Goal: Information Seeking & Learning: Learn about a topic

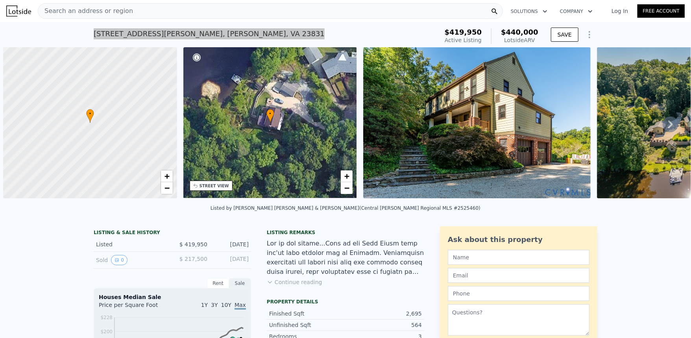
scroll to position [0, 3]
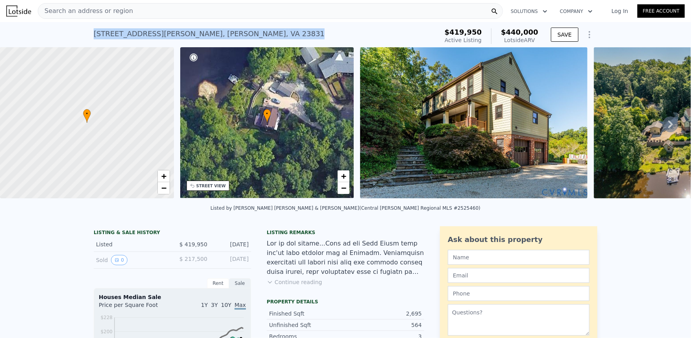
click at [102, 31] on div "[STREET_ADDRESS][PERSON_NAME][PERSON_NAME]" at bounding box center [209, 33] width 231 height 11
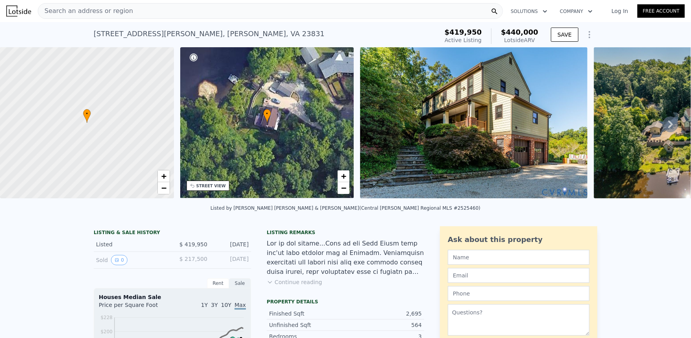
click at [524, 34] on span "$440,000" at bounding box center [519, 32] width 37 height 8
click at [525, 38] on div "Lotside ARV" at bounding box center [519, 40] width 37 height 8
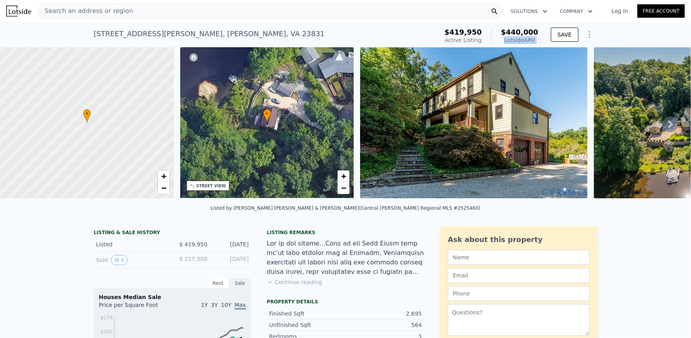
click at [525, 38] on div "Lotside ARV" at bounding box center [519, 40] width 37 height 8
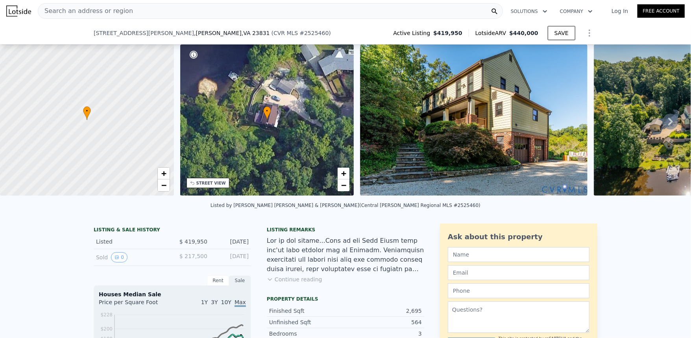
scroll to position [102, 0]
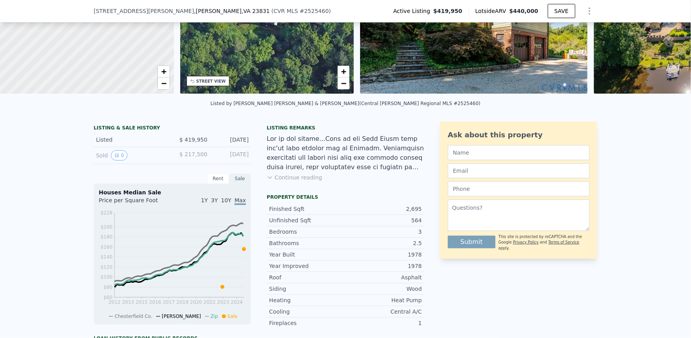
click at [267, 136] on div "Listing remarks Continue reading" at bounding box center [345, 158] width 157 height 66
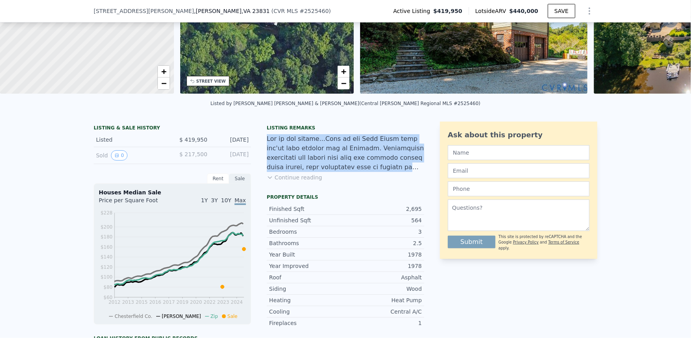
click at [267, 136] on div "Listing remarks Continue reading" at bounding box center [345, 158] width 157 height 66
click at [283, 181] on button "Continue reading" at bounding box center [295, 178] width 56 height 8
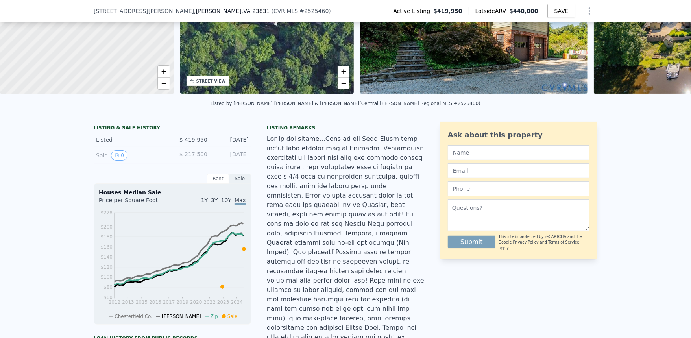
click at [273, 131] on div "Listing remarks" at bounding box center [345, 128] width 157 height 6
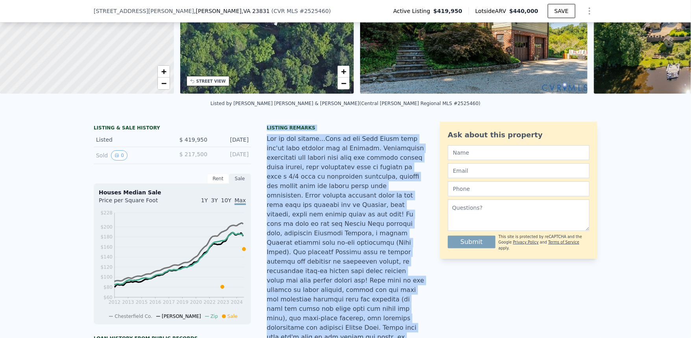
scroll to position [207, 0]
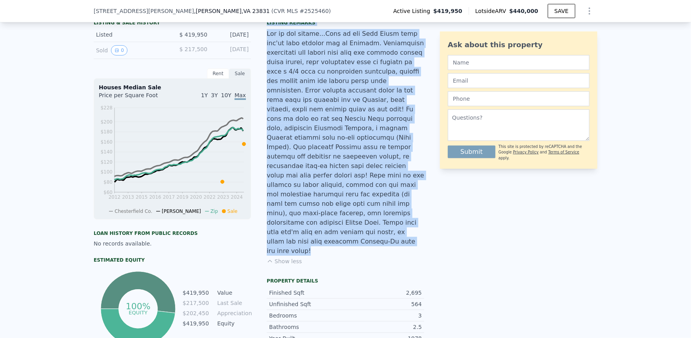
drag, startPoint x: 273, startPoint y: 133, endPoint x: 307, endPoint y: 204, distance: 78.3
click at [307, 204] on div "Listing remarks Show less" at bounding box center [345, 147] width 157 height 255
click at [307, 204] on div at bounding box center [345, 142] width 157 height 227
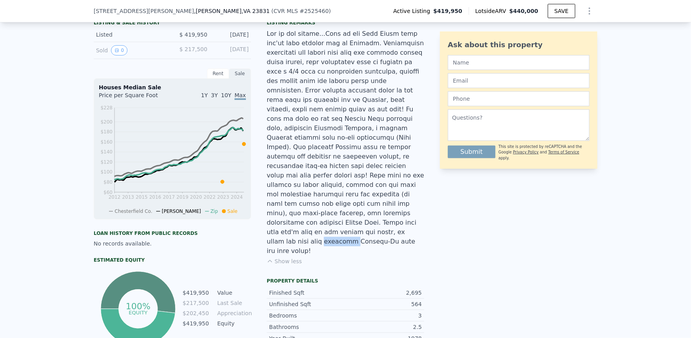
click at [307, 204] on div at bounding box center [345, 142] width 157 height 227
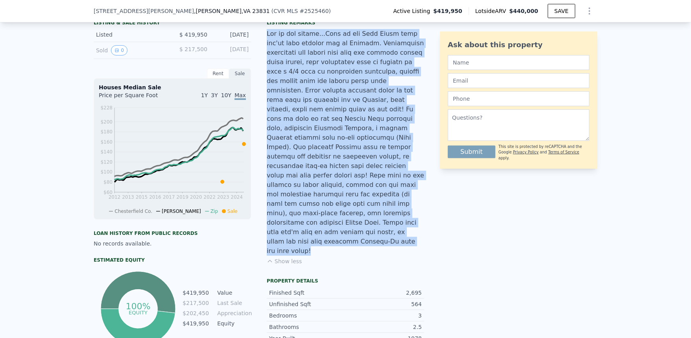
drag, startPoint x: 307, startPoint y: 204, endPoint x: 307, endPoint y: 199, distance: 4.7
click at [307, 200] on div at bounding box center [345, 142] width 157 height 227
click at [307, 196] on div at bounding box center [345, 142] width 157 height 227
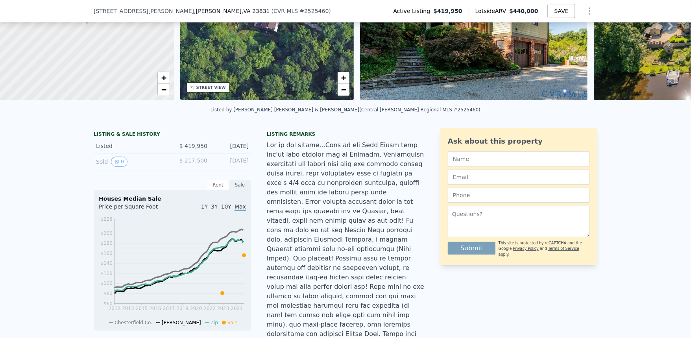
scroll to position [3, 0]
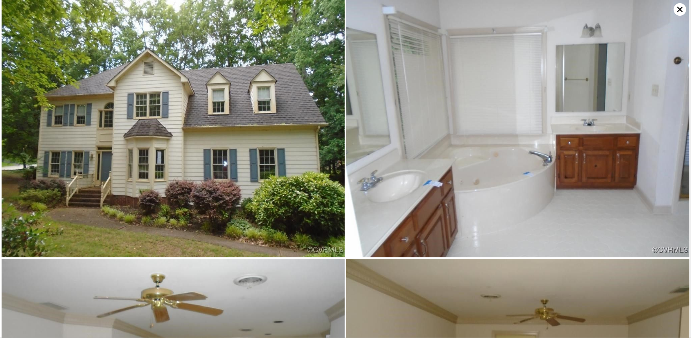
scroll to position [0, 3]
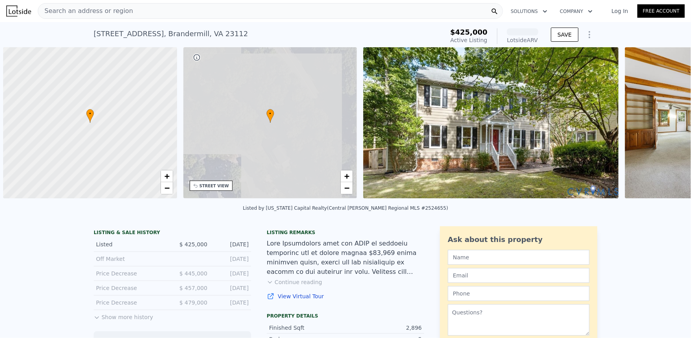
scroll to position [0, 3]
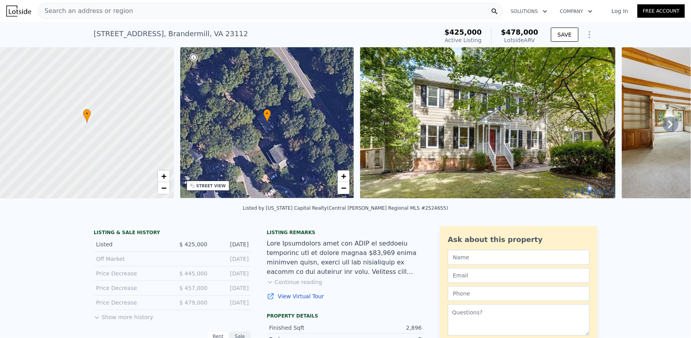
click at [437, 12] on div "Search an address or region" at bounding box center [270, 11] width 465 height 16
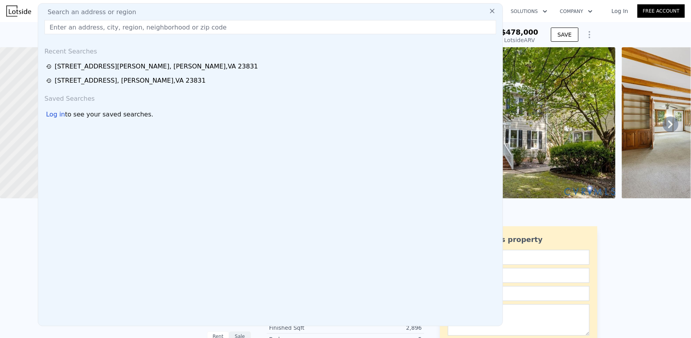
click at [437, 12] on div "Search an address or region" at bounding box center [270, 11] width 458 height 9
click at [422, 34] on div "Search an address or region Recent Searches 4318 Erlene Ct , Chester , VA 23831…" at bounding box center [270, 164] width 465 height 323
click at [419, 31] on input "text" at bounding box center [270, 27] width 452 height 14
paste input "2407 Dumbarton Rd, Henrico, VA 23228"
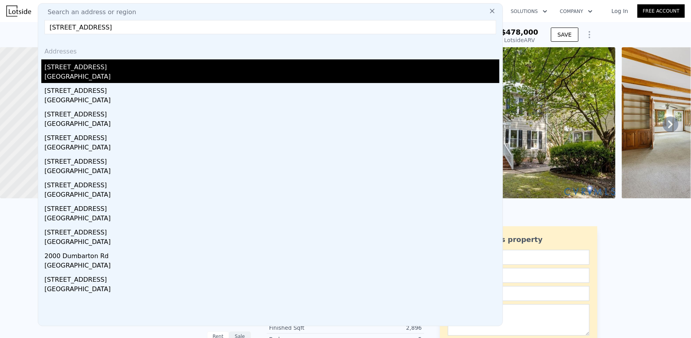
type input "2407 Dumbarton Rd, Henrico, VA 23228"
click at [257, 73] on div "Lakeside, VA 23228" at bounding box center [271, 77] width 455 height 11
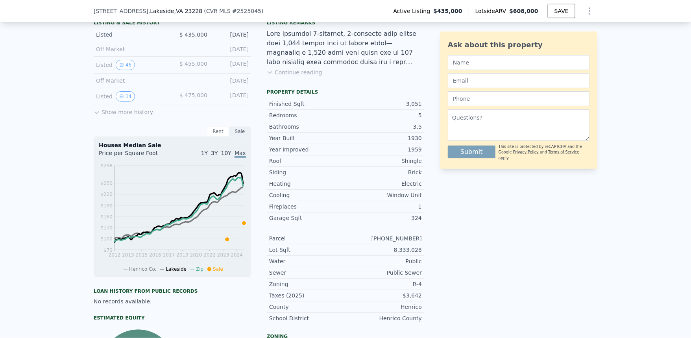
scroll to position [102, 0]
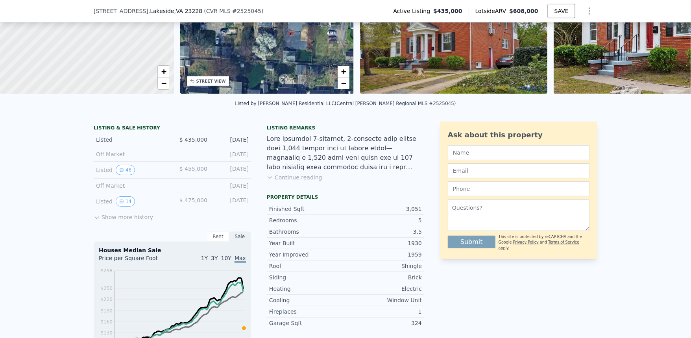
click at [117, 220] on button "Show more history" at bounding box center [123, 215] width 59 height 11
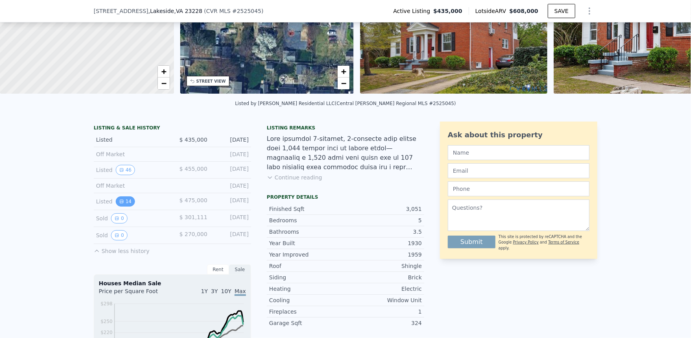
click at [121, 205] on button "14" at bounding box center [125, 201] width 19 height 10
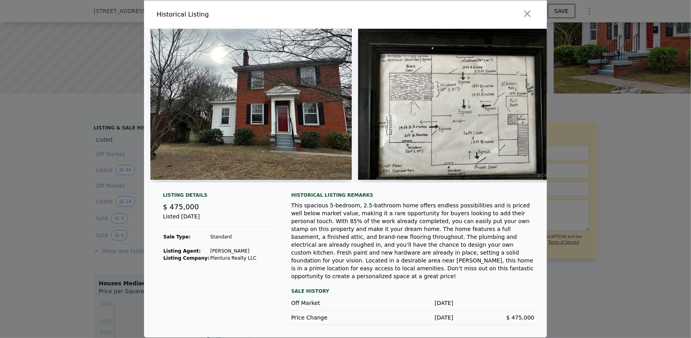
click at [22, 178] on div at bounding box center [345, 169] width 691 height 338
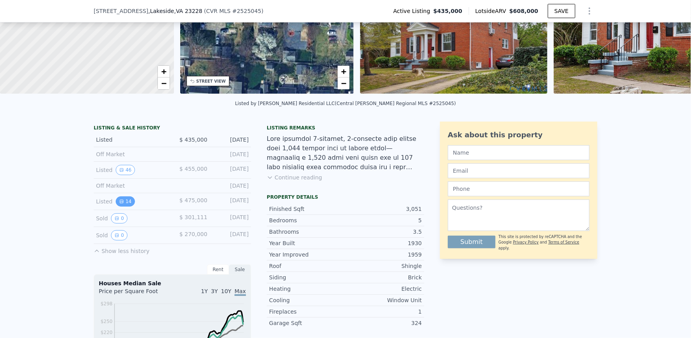
click at [122, 204] on button "14" at bounding box center [125, 201] width 19 height 10
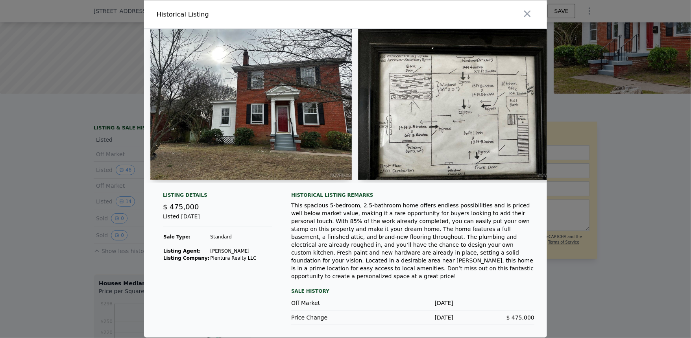
click at [355, 99] on div at bounding box center [345, 106] width 403 height 154
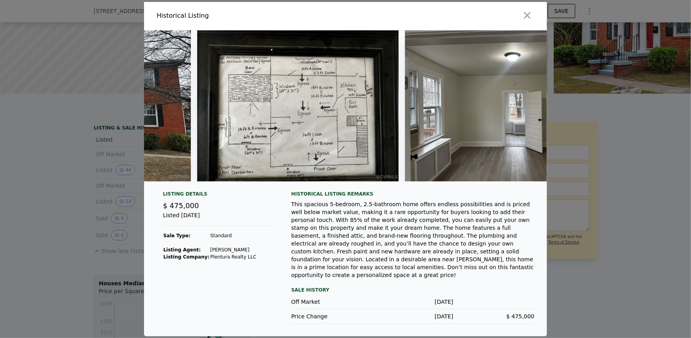
scroll to position [0, 0]
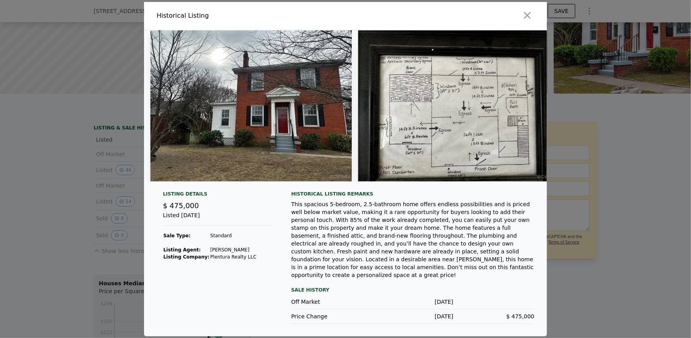
click at [230, 152] on img at bounding box center [251, 105] width 202 height 151
click at [457, 126] on img at bounding box center [459, 105] width 202 height 151
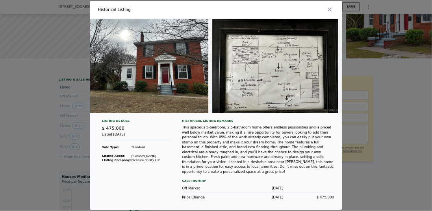
scroll to position [0, 15]
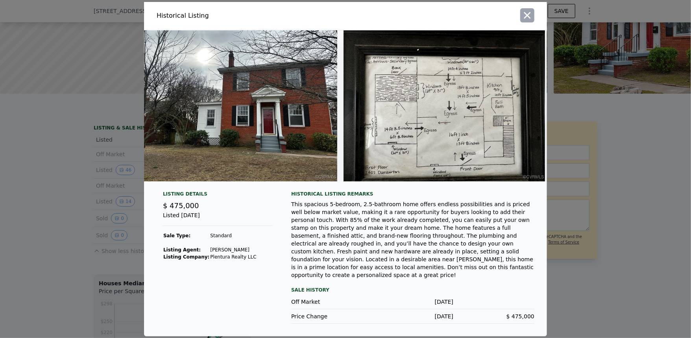
click at [527, 21] on icon "button" at bounding box center [527, 15] width 11 height 11
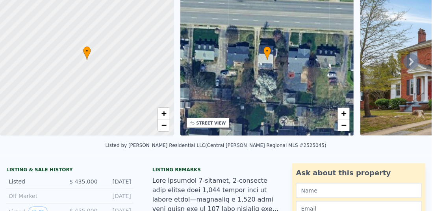
scroll to position [3, 0]
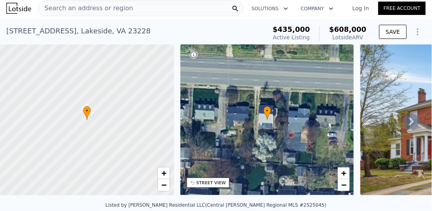
click at [127, 13] on div "Search an address or region" at bounding box center [141, 8] width 206 height 16
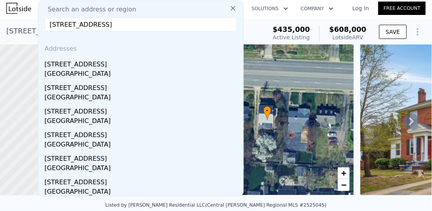
type input "5005 Colwyck Dr, Richmond, VA 23223"
click at [94, 64] on div "[STREET_ADDRESS]" at bounding box center [142, 63] width 196 height 13
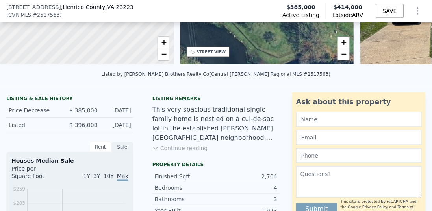
scroll to position [197, 0]
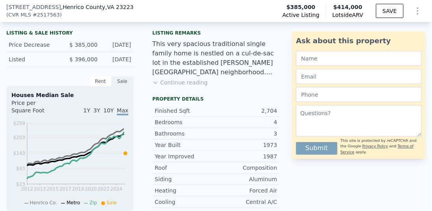
click at [46, 63] on div "Listed" at bounding box center [36, 60] width 54 height 8
click at [51, 61] on div "Listed" at bounding box center [36, 60] width 54 height 8
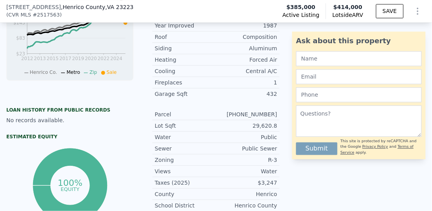
scroll to position [131, 0]
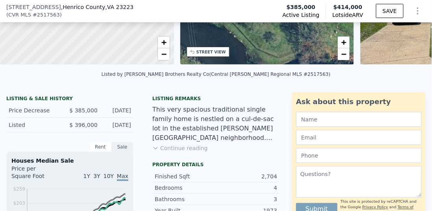
click at [74, 126] on span "$ 396,000" at bounding box center [83, 125] width 28 height 6
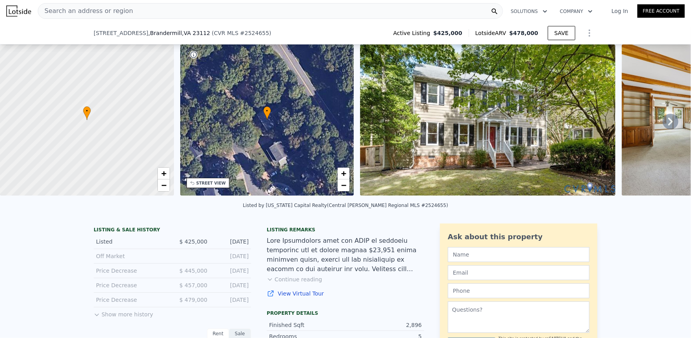
scroll to position [102, 0]
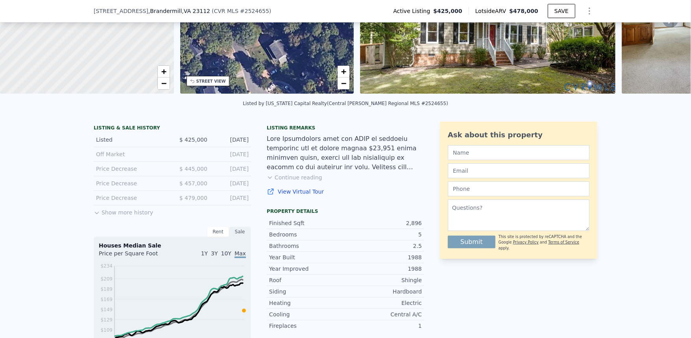
click at [111, 215] on button "Show more history" at bounding box center [123, 210] width 59 height 11
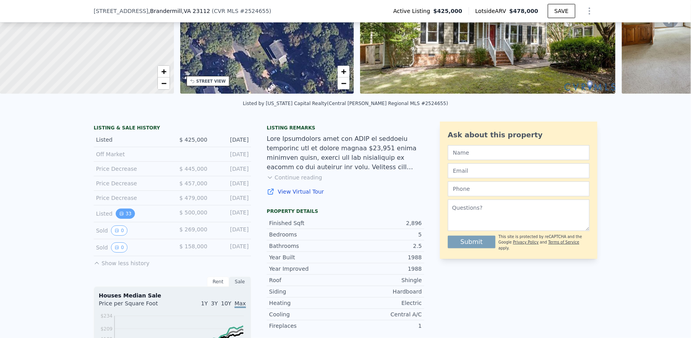
click at [124, 217] on button "33" at bounding box center [125, 214] width 19 height 10
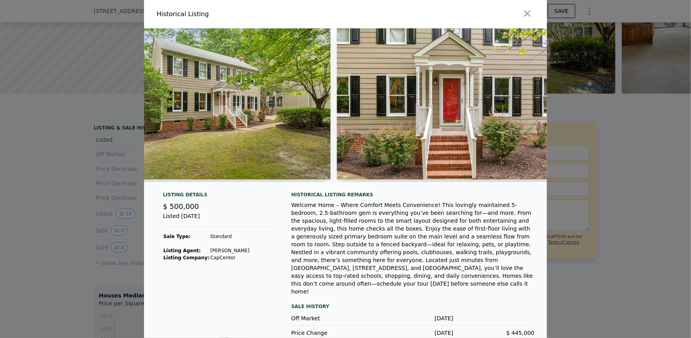
scroll to position [0, 0]
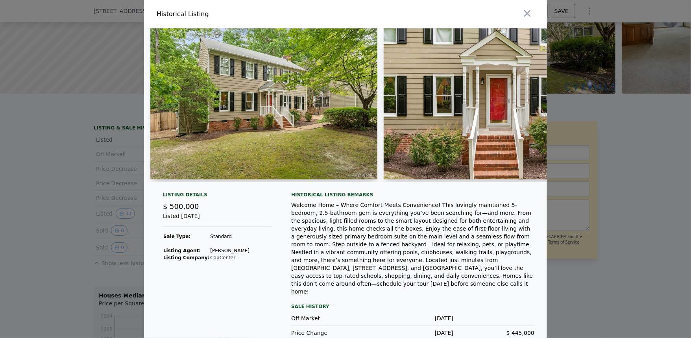
click at [103, 195] on div at bounding box center [345, 169] width 691 height 338
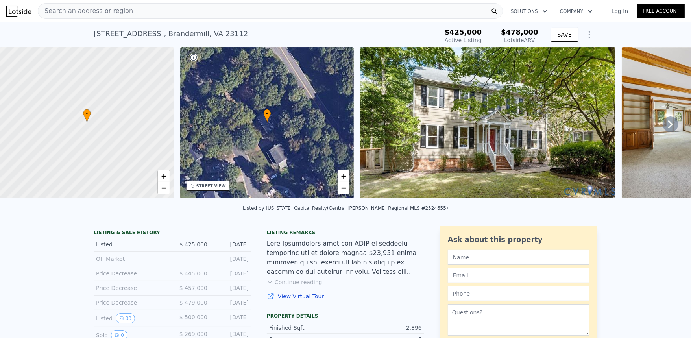
click at [667, 129] on icon at bounding box center [671, 125] width 16 height 16
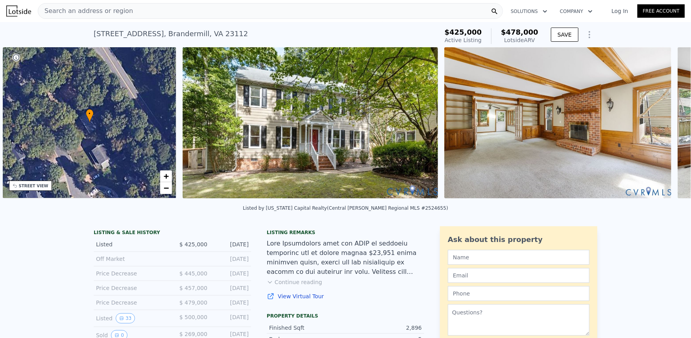
scroll to position [0, 183]
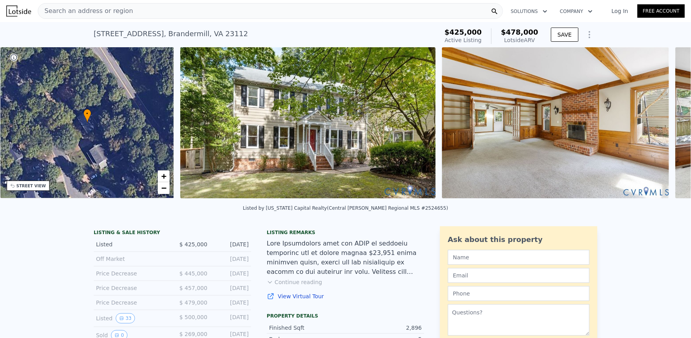
click at [667, 129] on img at bounding box center [555, 122] width 227 height 151
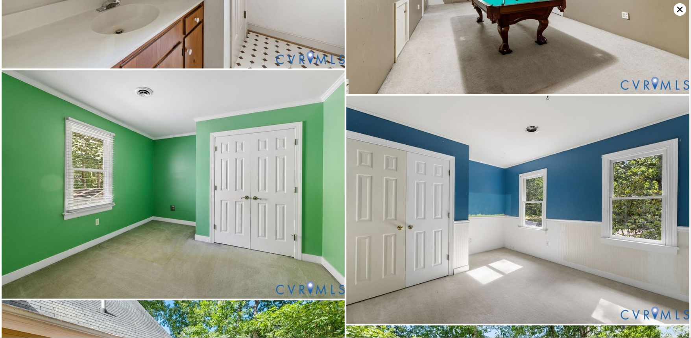
scroll to position [2058, 0]
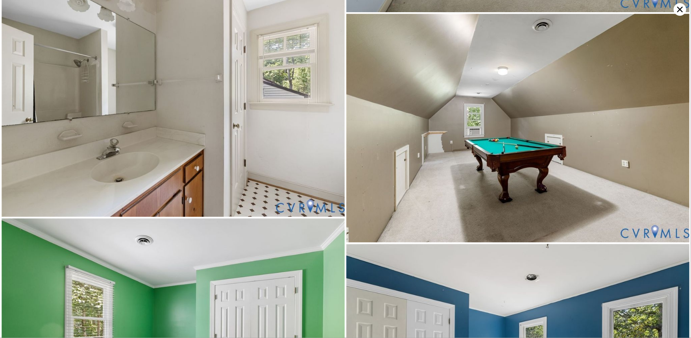
click at [683, 12] on icon at bounding box center [680, 10] width 6 height 6
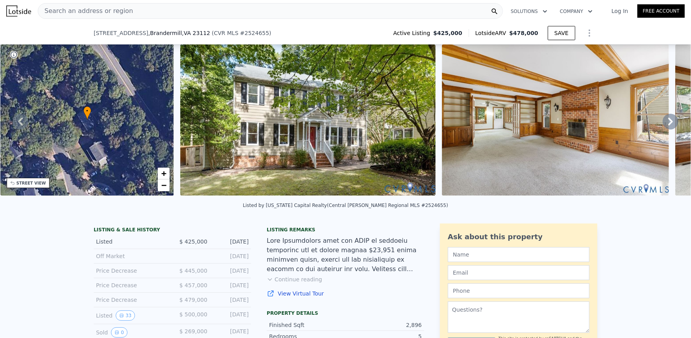
scroll to position [102, 0]
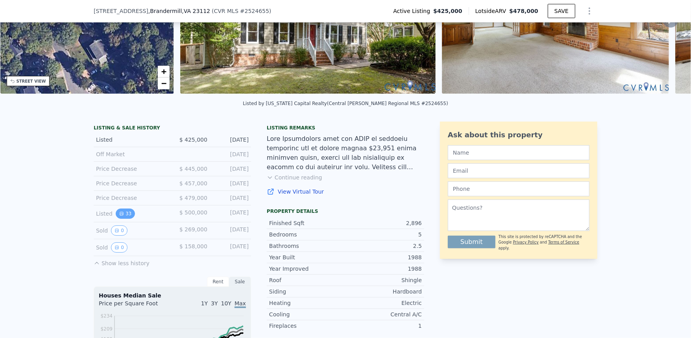
click at [122, 214] on button "33" at bounding box center [125, 214] width 19 height 10
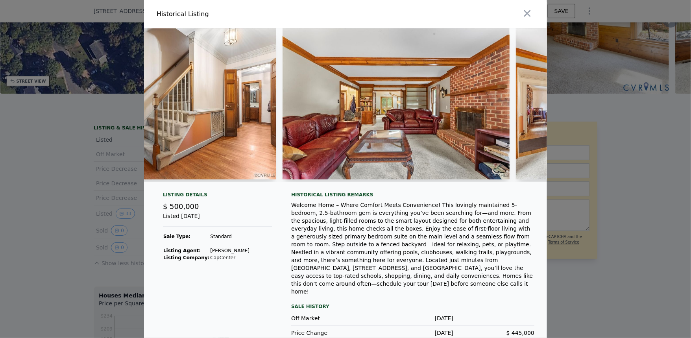
scroll to position [0, 814]
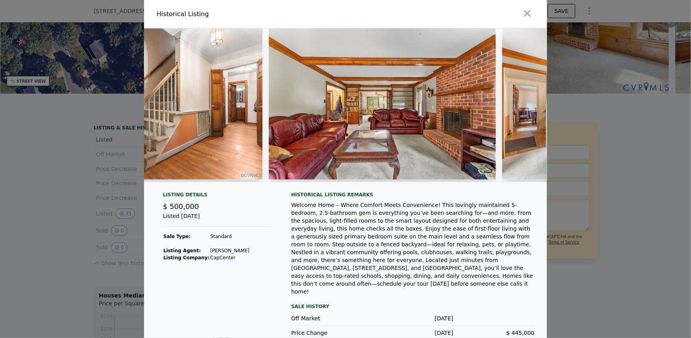
click at [231, 137] on img at bounding box center [149, 103] width 227 height 151
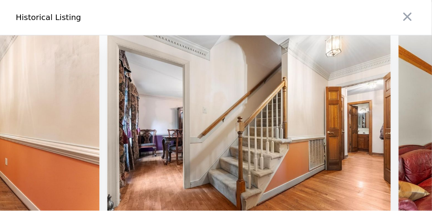
scroll to position [0, 620]
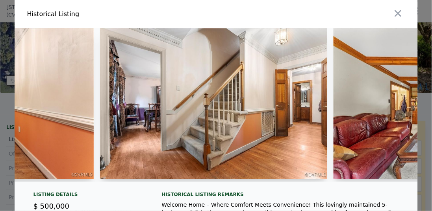
drag, startPoint x: 88, startPoint y: 184, endPoint x: 80, endPoint y: 184, distance: 7.5
click at [80, 184] on div at bounding box center [216, 108] width 403 height 160
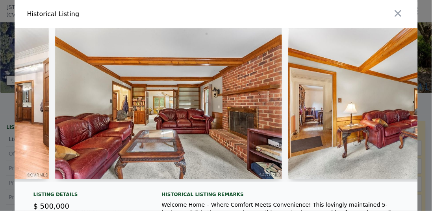
scroll to position [0, 926]
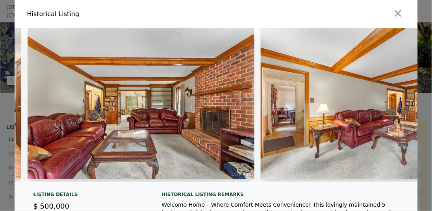
click at [126, 179] on div at bounding box center [141, 105] width 227 height 154
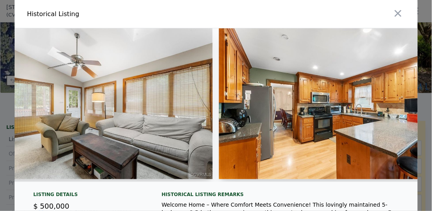
click at [164, 185] on div at bounding box center [216, 108] width 403 height 160
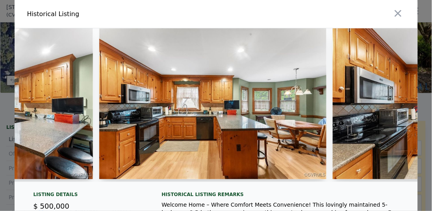
click at [199, 180] on div at bounding box center [212, 105] width 227 height 154
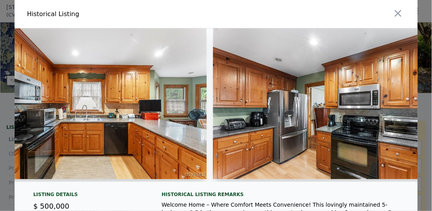
drag, startPoint x: 216, startPoint y: 184, endPoint x: 221, endPoint y: 183, distance: 5.1
click at [217, 184] on div at bounding box center [216, 108] width 403 height 160
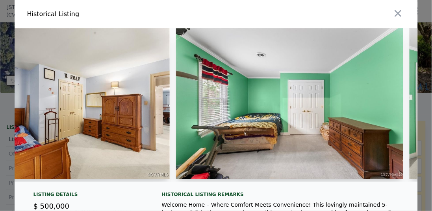
scroll to position [0, 4784]
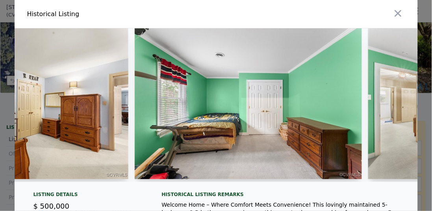
click at [320, 184] on div at bounding box center [216, 108] width 403 height 160
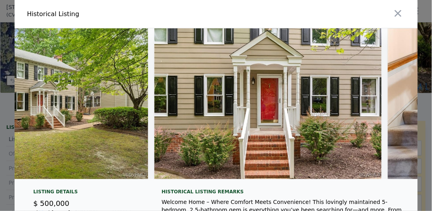
scroll to position [0, 0]
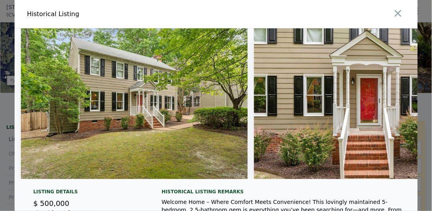
drag, startPoint x: 20, startPoint y: 182, endPoint x: 27, endPoint y: 183, distance: 6.9
click at [27, 183] on div at bounding box center [216, 106] width 403 height 157
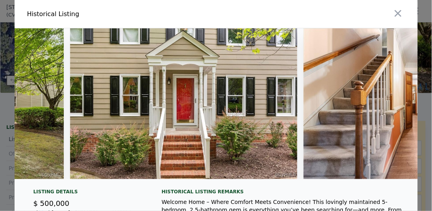
scroll to position [0, 131]
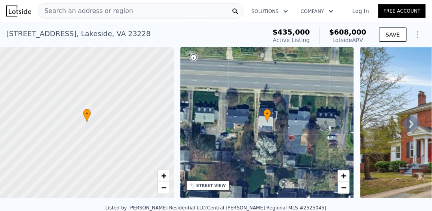
click at [54, 13] on span "Search an address or region" at bounding box center [85, 10] width 95 height 9
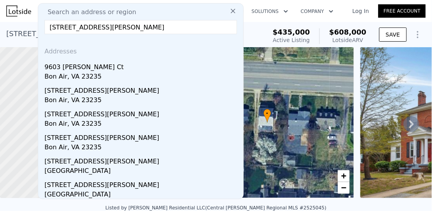
click at [213, 28] on input "[STREET_ADDRESS][PERSON_NAME]" at bounding box center [140, 27] width 192 height 14
click at [185, 28] on input "[STREET_ADDRESS][PERSON_NAME]" at bounding box center [140, 27] width 192 height 14
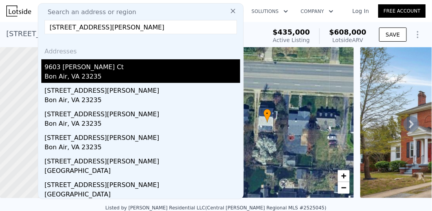
type input "[STREET_ADDRESS][PERSON_NAME]"
click at [99, 72] on div "Bon Air, VA 23235" at bounding box center [142, 77] width 196 height 11
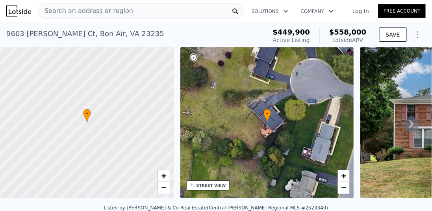
click at [70, 10] on span "Search an address or region" at bounding box center [85, 10] width 95 height 9
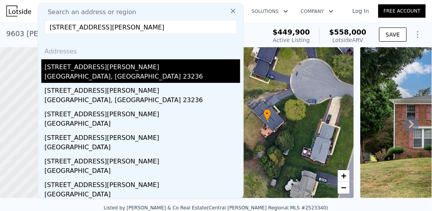
type input "[STREET_ADDRESS][PERSON_NAME]"
click at [88, 72] on div "[GEOGRAPHIC_DATA], [GEOGRAPHIC_DATA] 23236" at bounding box center [142, 77] width 196 height 11
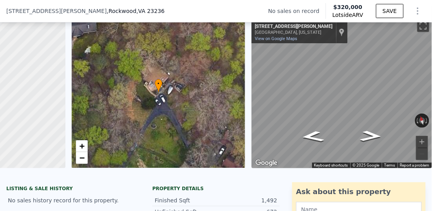
scroll to position [3, 0]
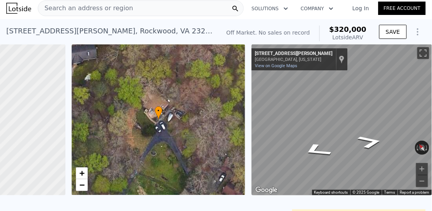
click at [237, 102] on div "• + − • + − ← Move left → Move right ↑ Move up ↓ Move down + Zoom in - Zoom out…" at bounding box center [216, 119] width 432 height 151
click at [231, 101] on div "• + − • + − ← Move left → Move right ↑ Move up ↓ Move down + Zoom in - Zoom out…" at bounding box center [216, 119] width 432 height 151
click at [303, 120] on icon "Go East, N Wagstaff Cir" at bounding box center [313, 117] width 42 height 26
click at [147, 121] on div "• + −" at bounding box center [159, 119] width 174 height 151
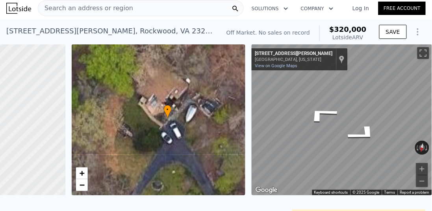
click at [147, 121] on div "• + −" at bounding box center [159, 119] width 174 height 151
click at [157, 125] on div "• + −" at bounding box center [159, 119] width 174 height 151
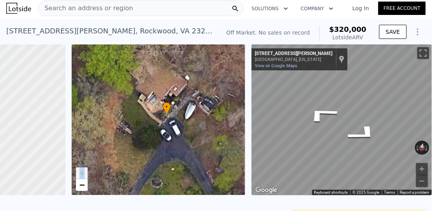
click at [157, 125] on div "• + −" at bounding box center [159, 119] width 174 height 151
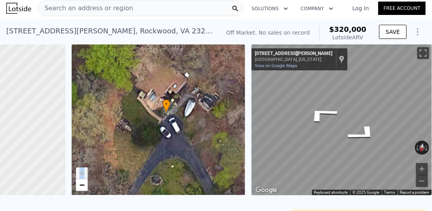
click at [22, 8] on img at bounding box center [18, 8] width 25 height 11
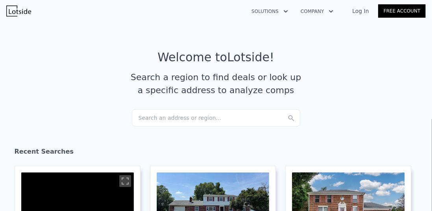
click at [22, 8] on img at bounding box center [18, 11] width 25 height 11
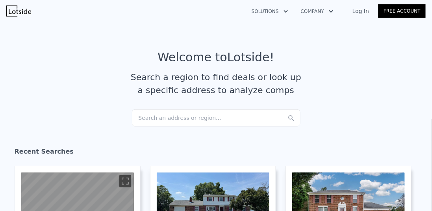
click at [180, 118] on div "Search an address or region..." at bounding box center [216, 117] width 168 height 17
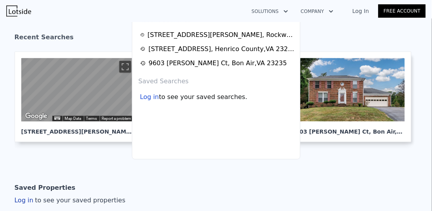
scroll to position [131, 0]
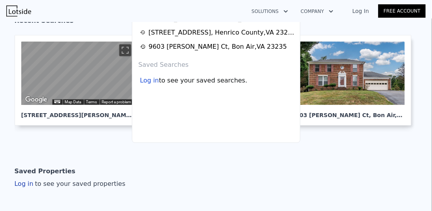
click at [98, 171] on article "Saved Properties Log in to see your saved properties" at bounding box center [216, 176] width 403 height 25
